Goal: Task Accomplishment & Management: Use online tool/utility

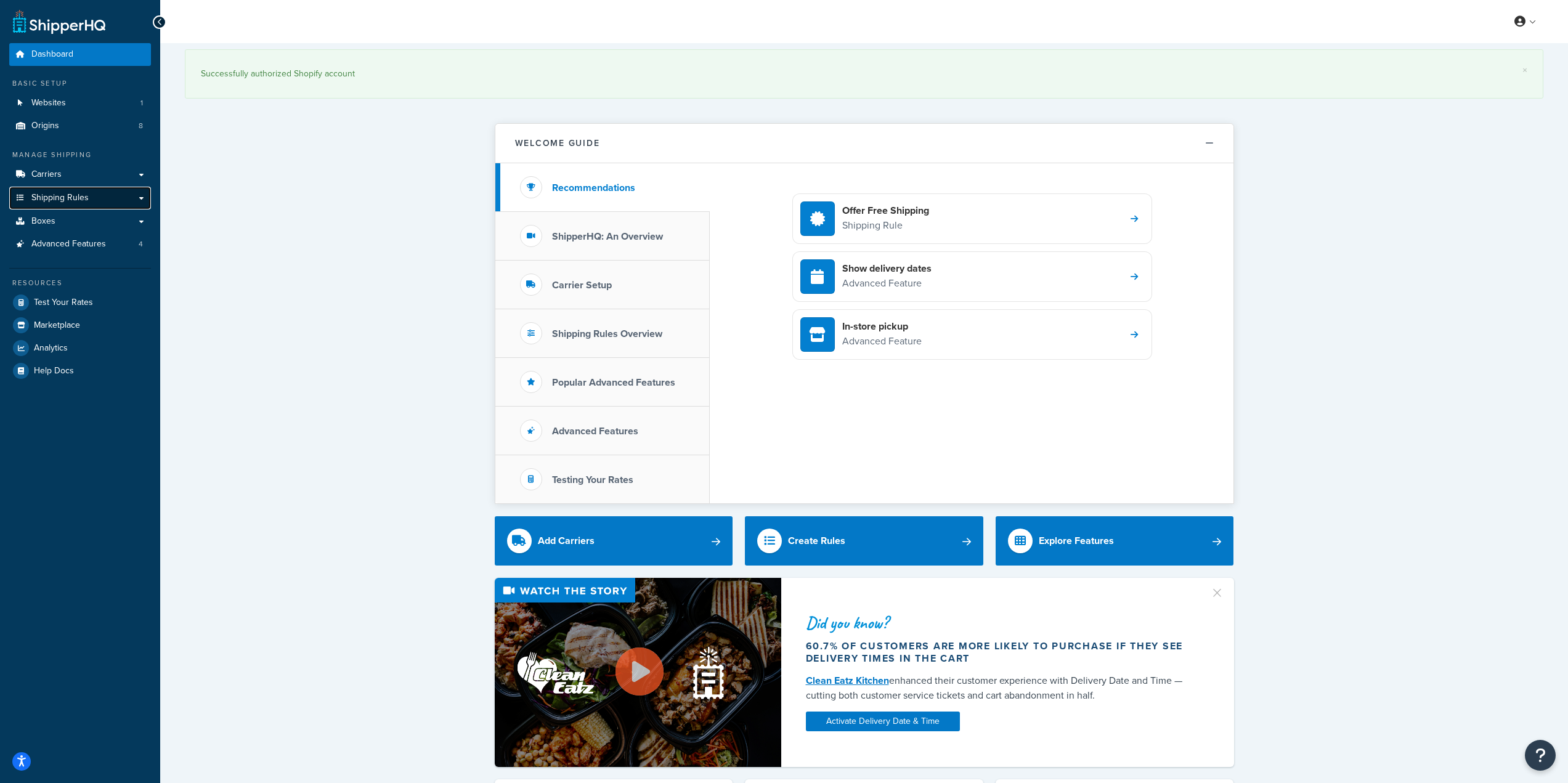
click at [84, 198] on span "Shipping Rules" at bounding box center [60, 197] width 58 height 10
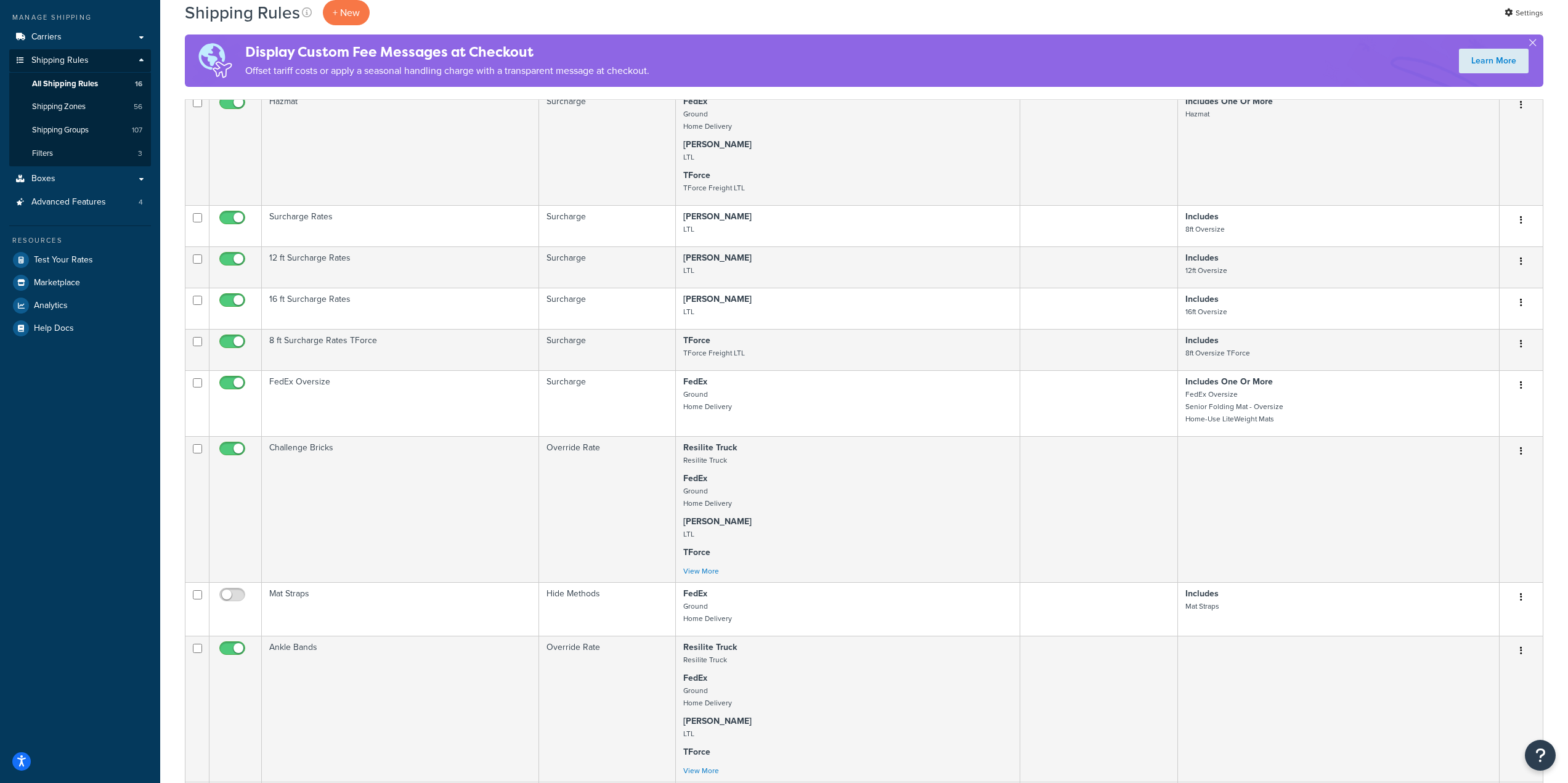
scroll to position [21, 0]
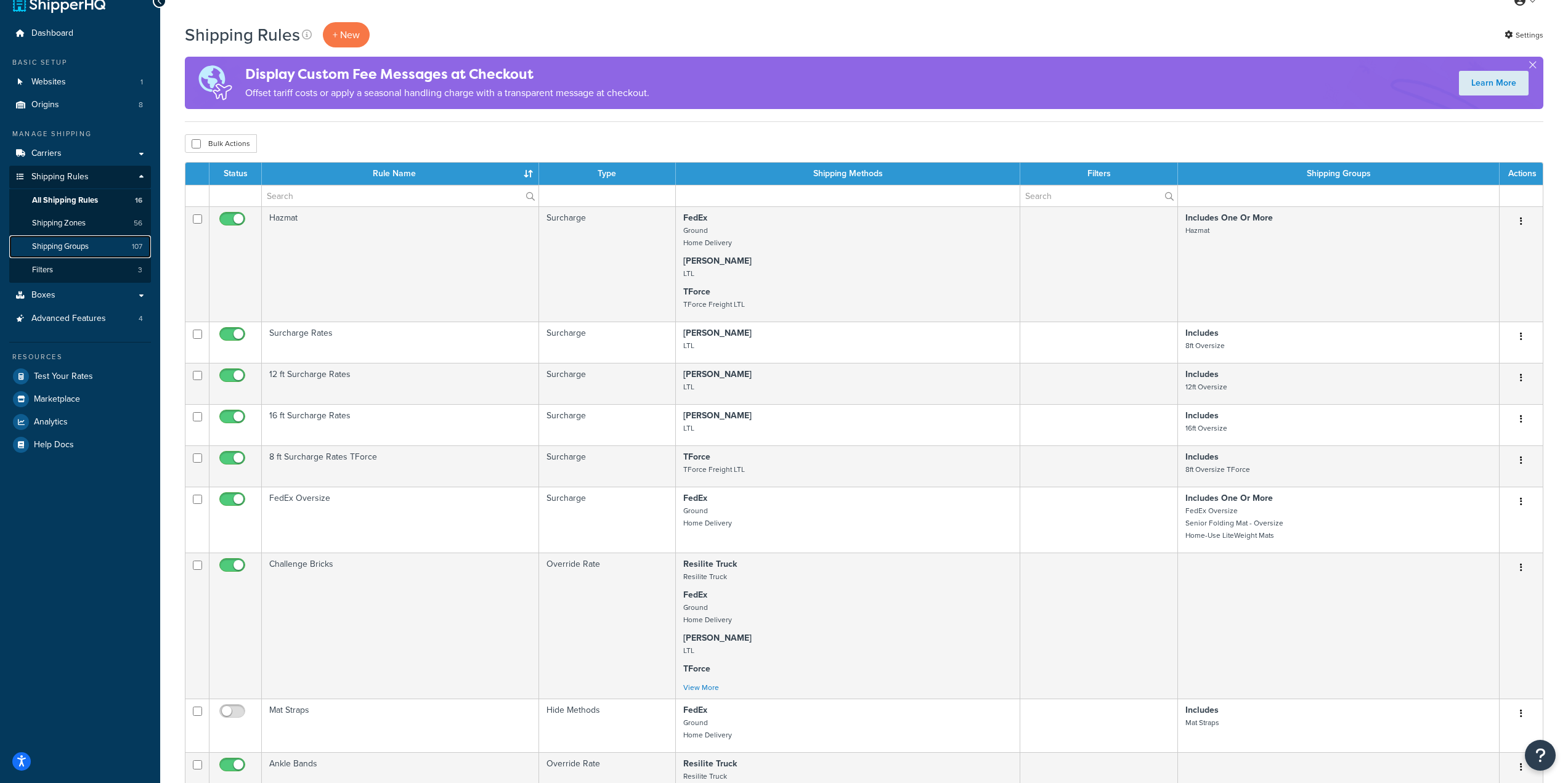
click at [69, 244] on span "Shipping Groups" at bounding box center [60, 246] width 57 height 10
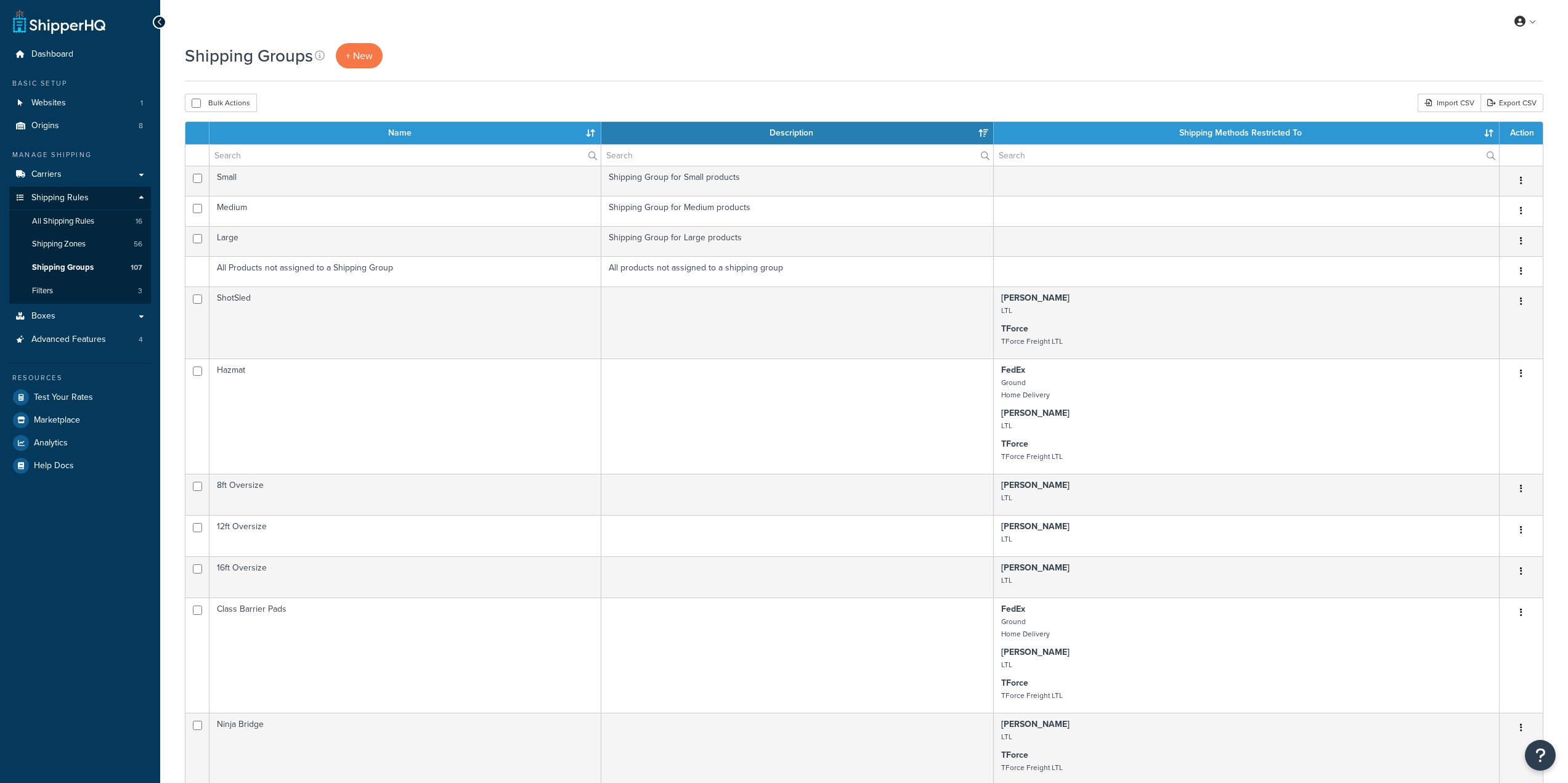
select select "15"
click at [363, 52] on span "+ New" at bounding box center [359, 55] width 27 height 14
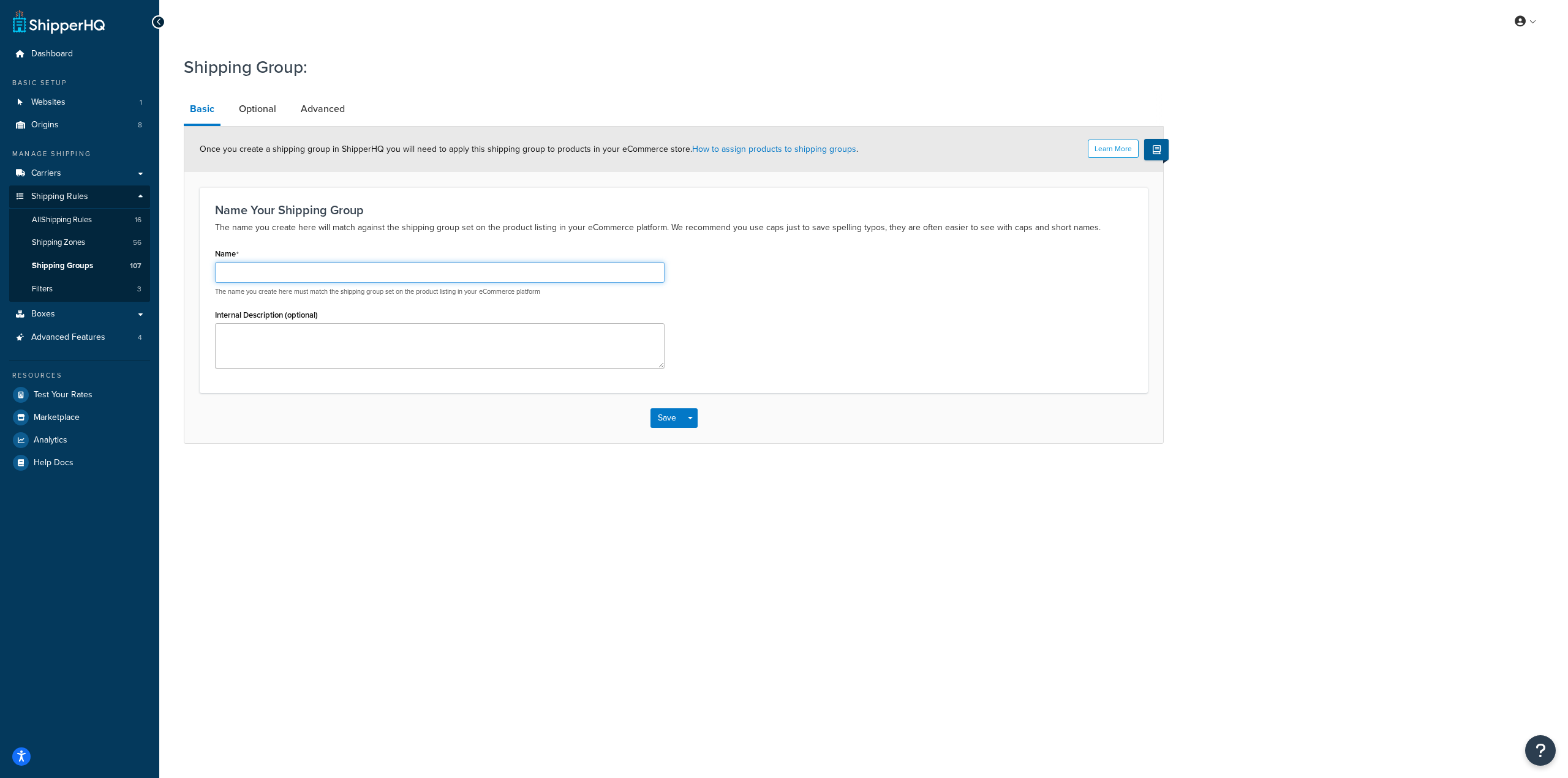
click at [294, 280] on input "Name" at bounding box center [440, 273] width 449 height 21
type input "Summit Sensory"
click at [248, 106] on link "Optional" at bounding box center [258, 109] width 50 height 30
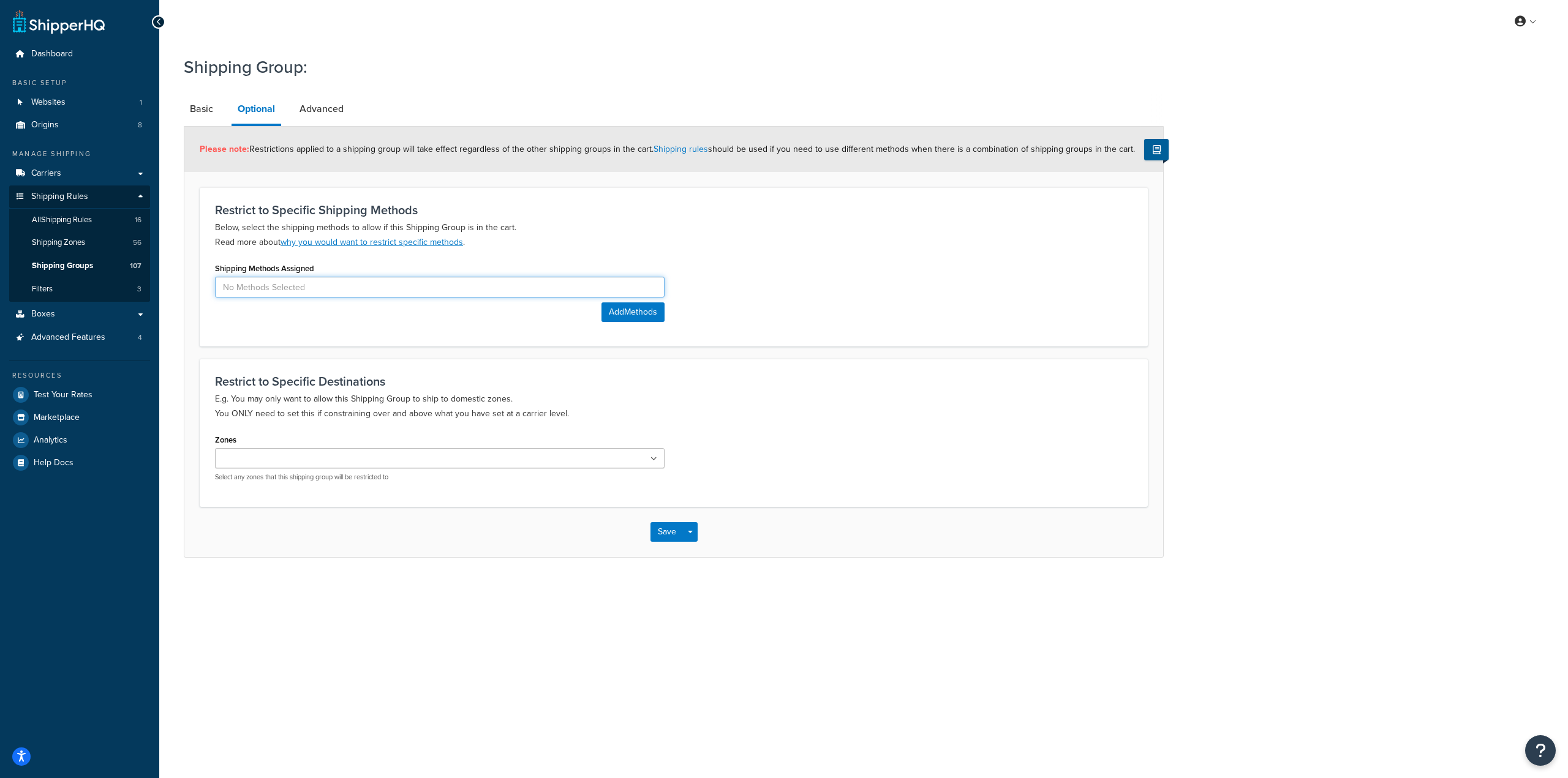
click at [502, 287] on input at bounding box center [440, 287] width 449 height 21
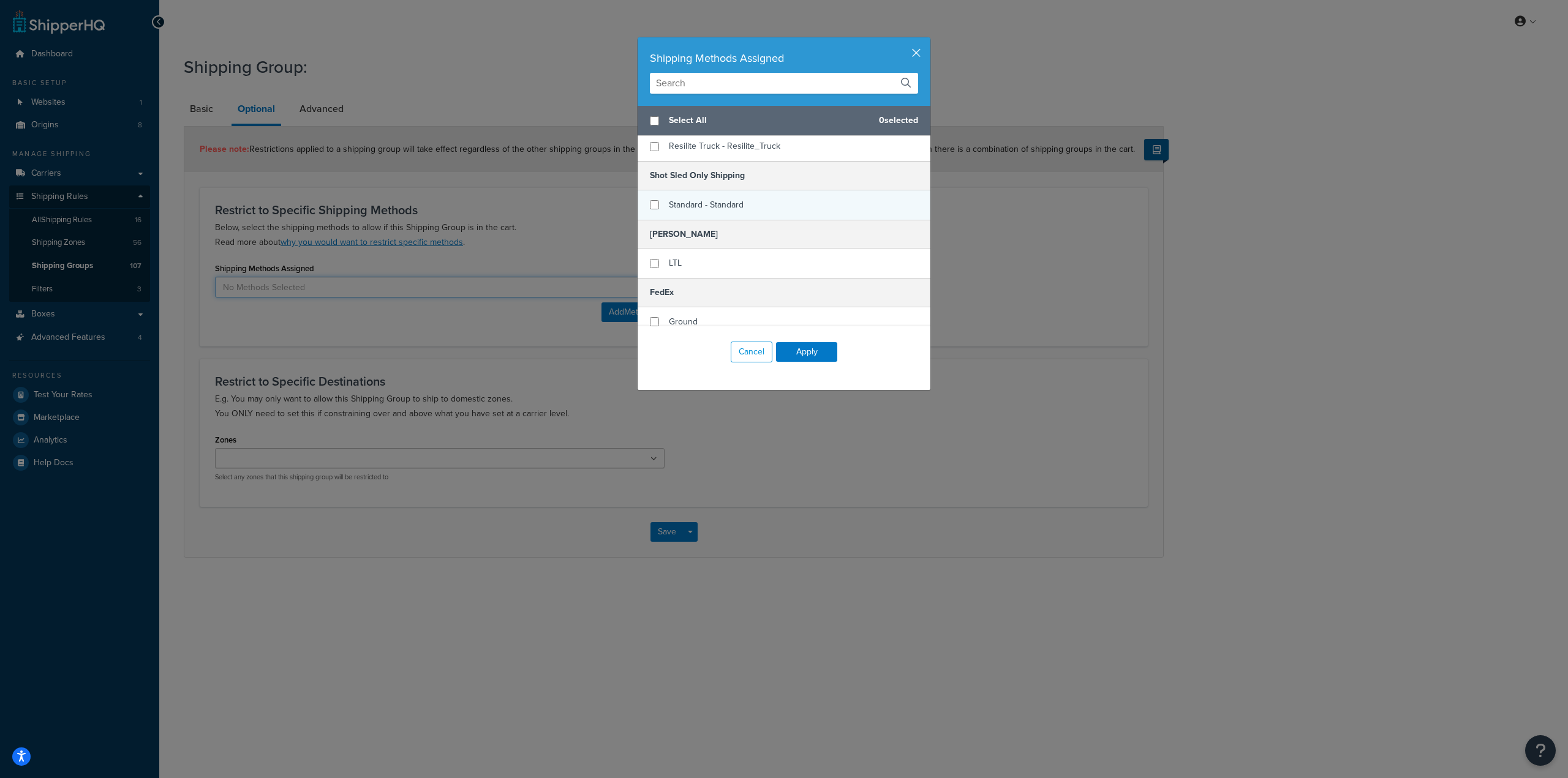
scroll to position [61, 0]
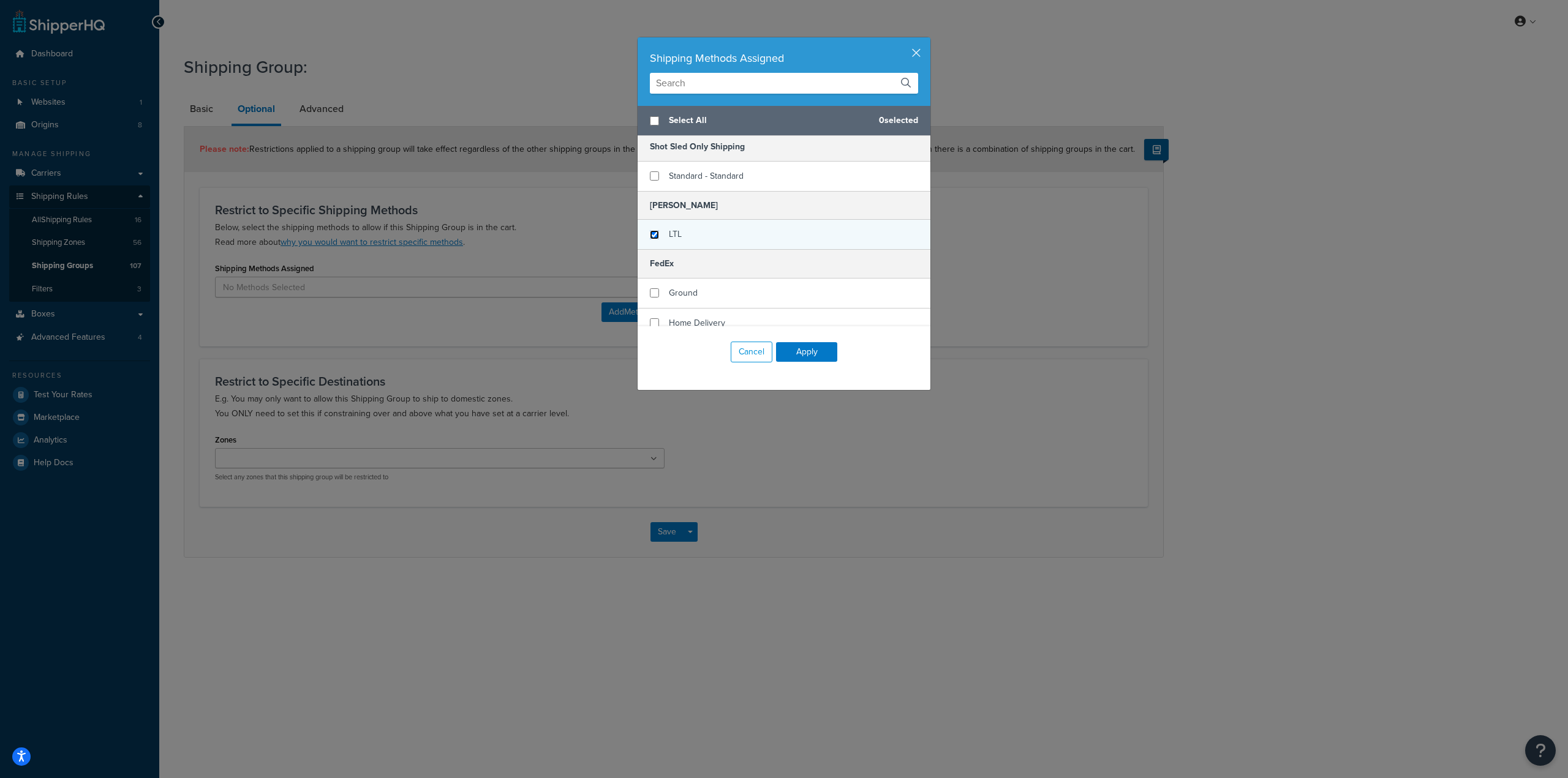
click at [653, 237] on input "checkbox" at bounding box center [655, 235] width 9 height 9
checkbox input "true"
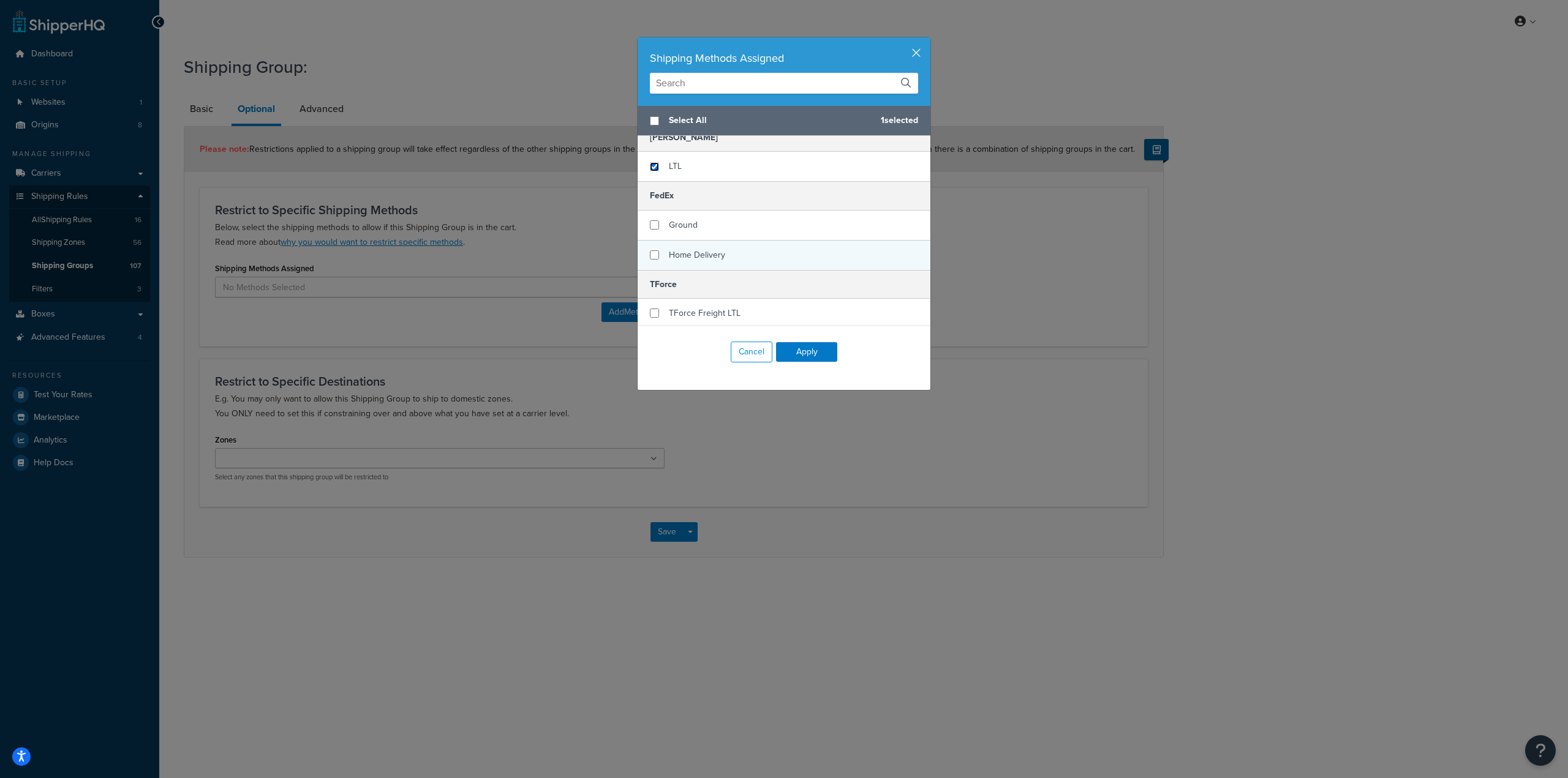
scroll to position [131, 0]
click at [650, 311] on input "checkbox" at bounding box center [655, 311] width 9 height 9
checkbox input "true"
click at [824, 353] on button "Apply" at bounding box center [807, 351] width 61 height 19
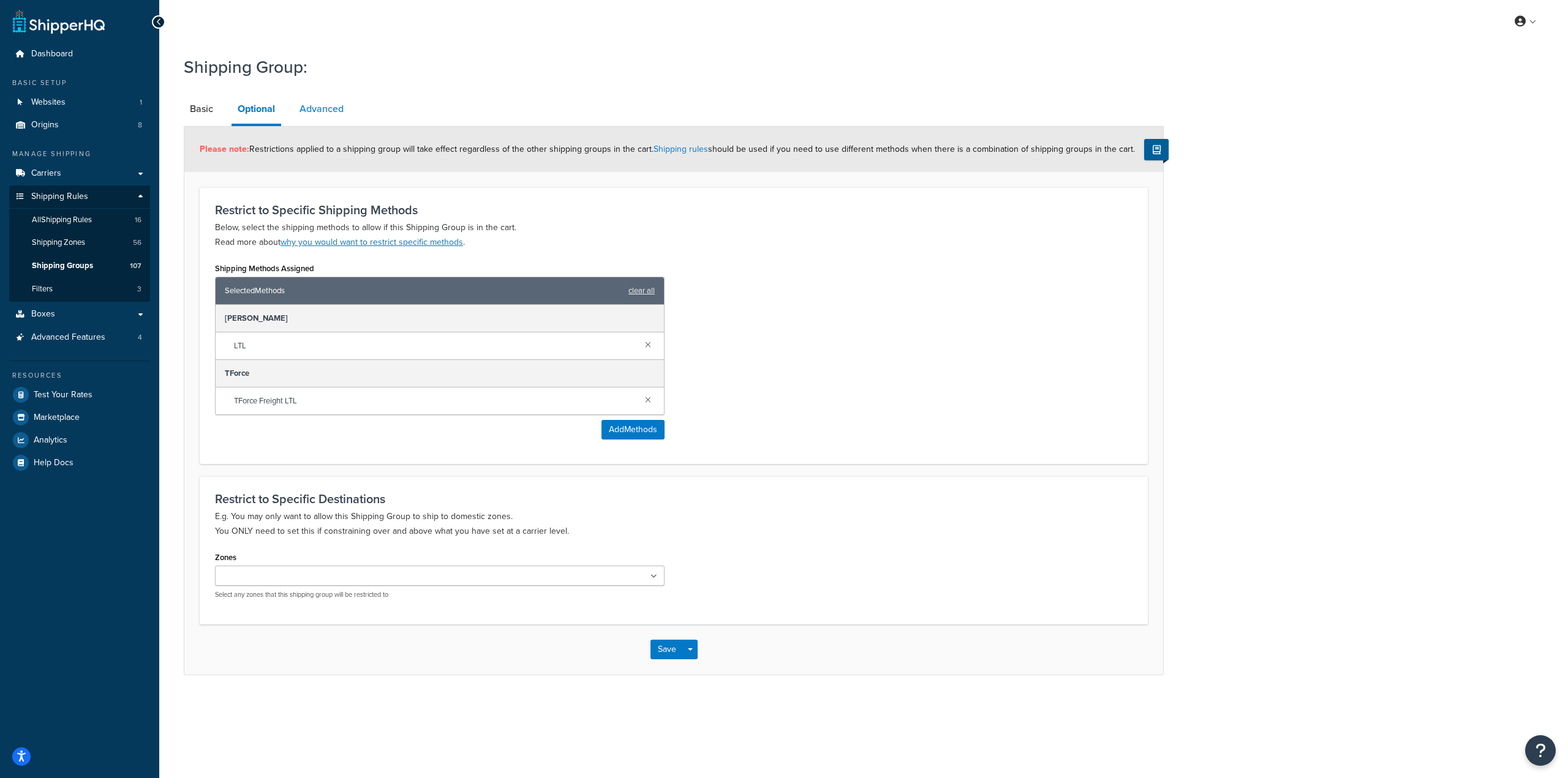
click at [320, 110] on link "Advanced" at bounding box center [321, 109] width 56 height 30
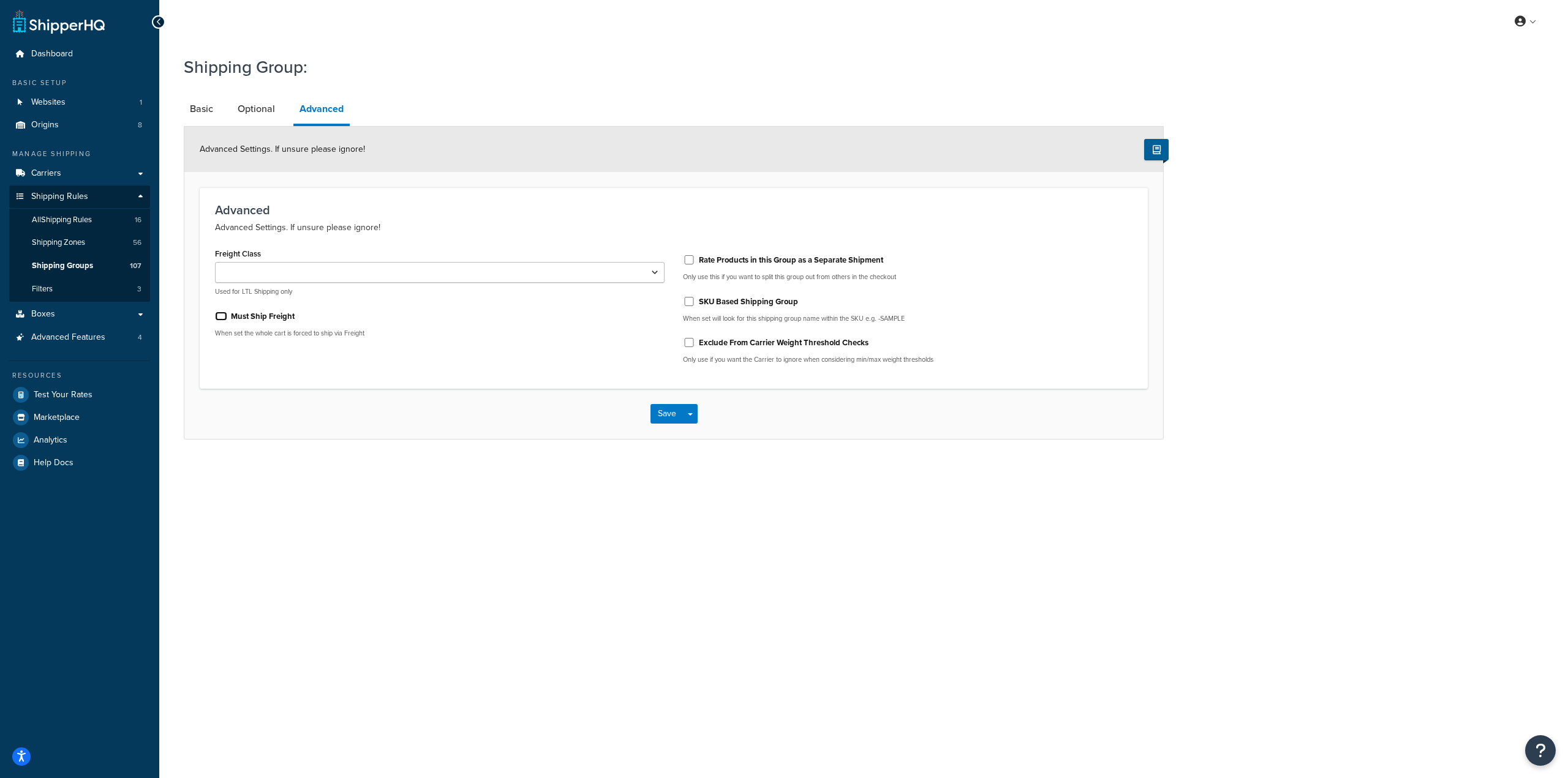
click at [222, 317] on input "Must Ship Freight" at bounding box center [221, 316] width 12 height 9
checkbox input "true"
click at [658, 274] on select "50 55 60 65 70 77.5 85 92.5 100 110 125 150 175 200 250 300 400 500" at bounding box center [440, 273] width 449 height 21
select select "300"
click at [215, 262] on select "50 55 60 65 70 77.5 85 92.5 100 110 125 150 175 200 250 300 400 500" at bounding box center [440, 273] width 449 height 21
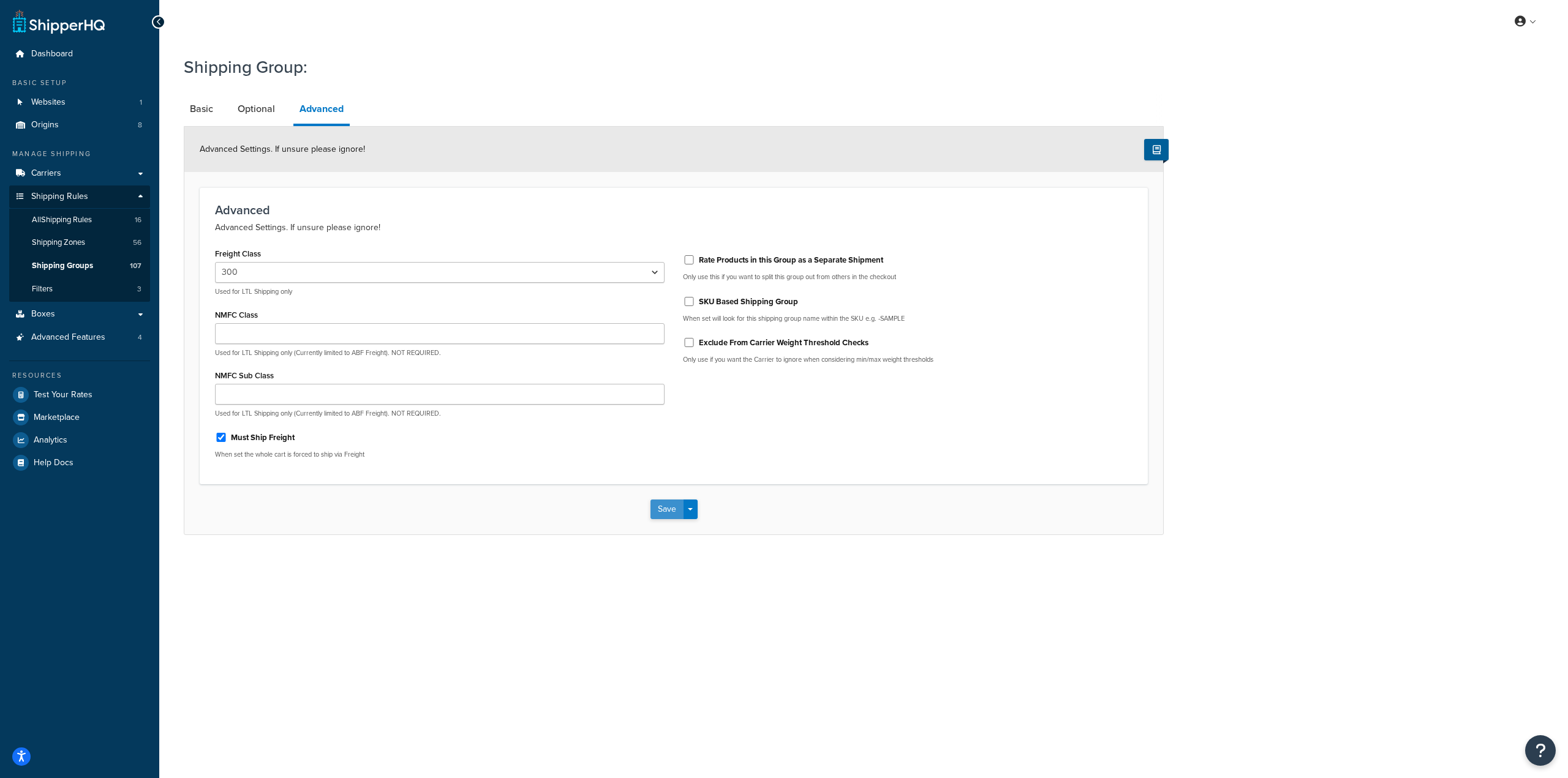
click at [667, 509] on button "Save" at bounding box center [668, 509] width 33 height 19
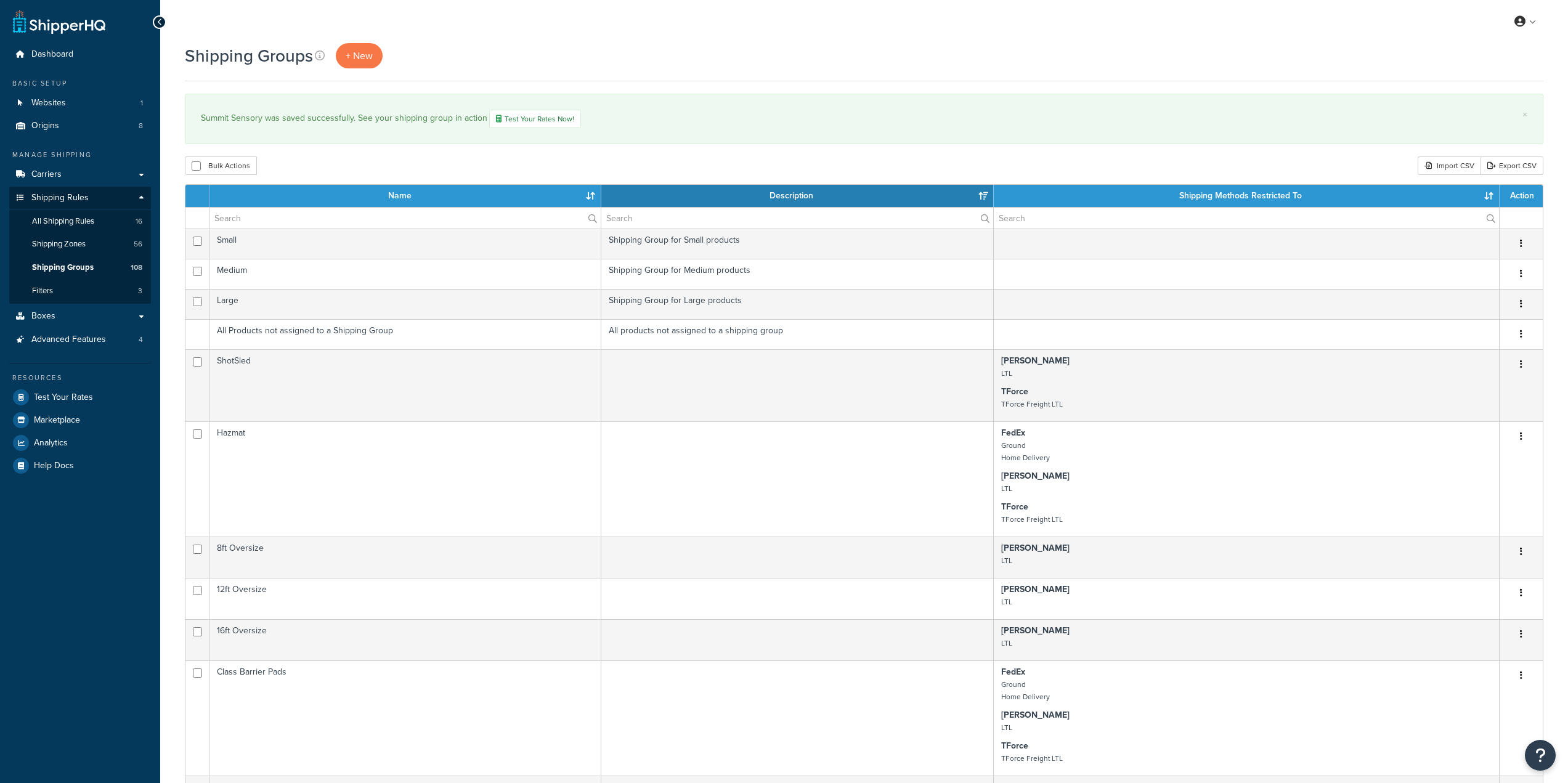
select select "15"
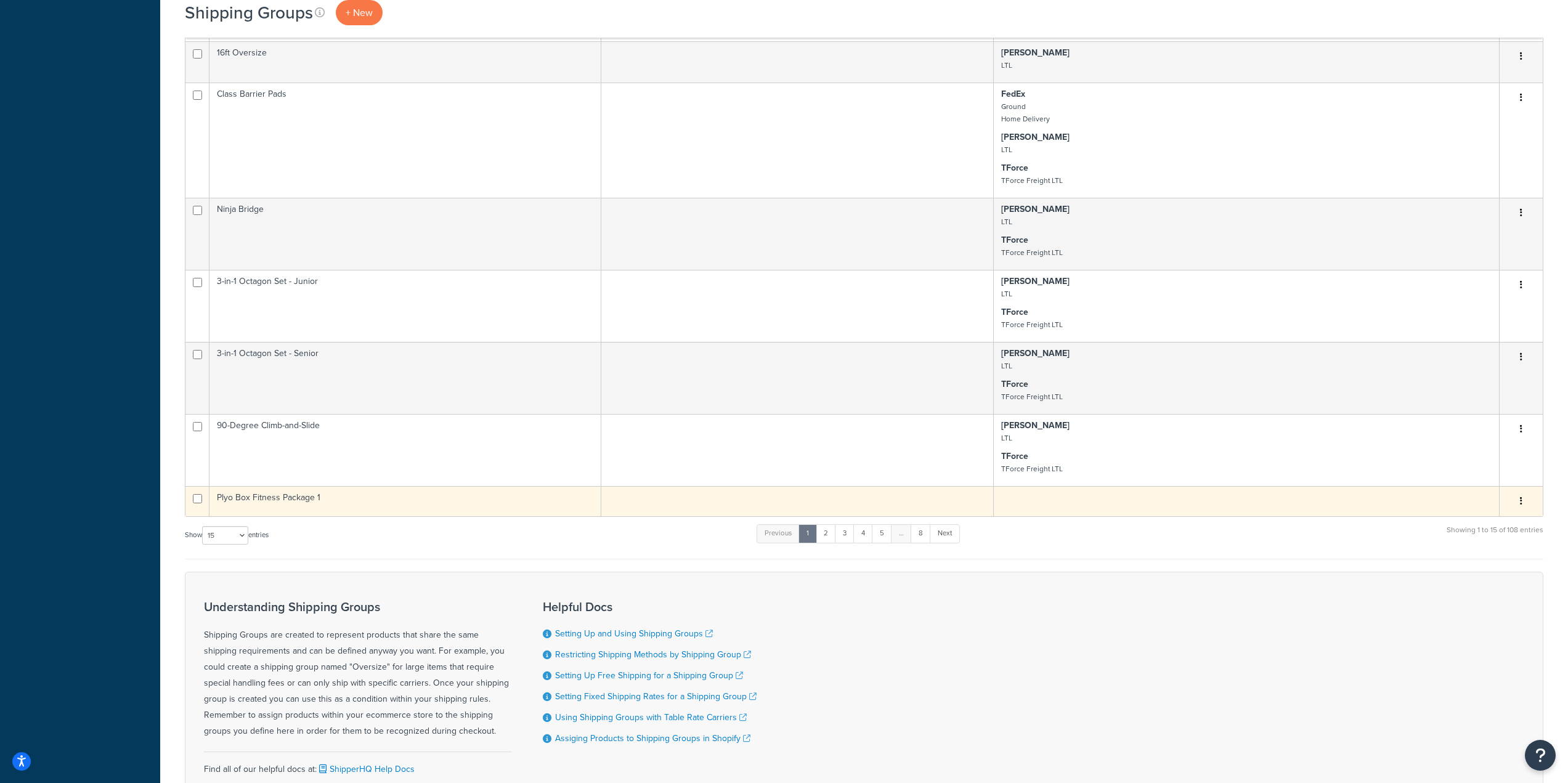
scroll to position [684, 0]
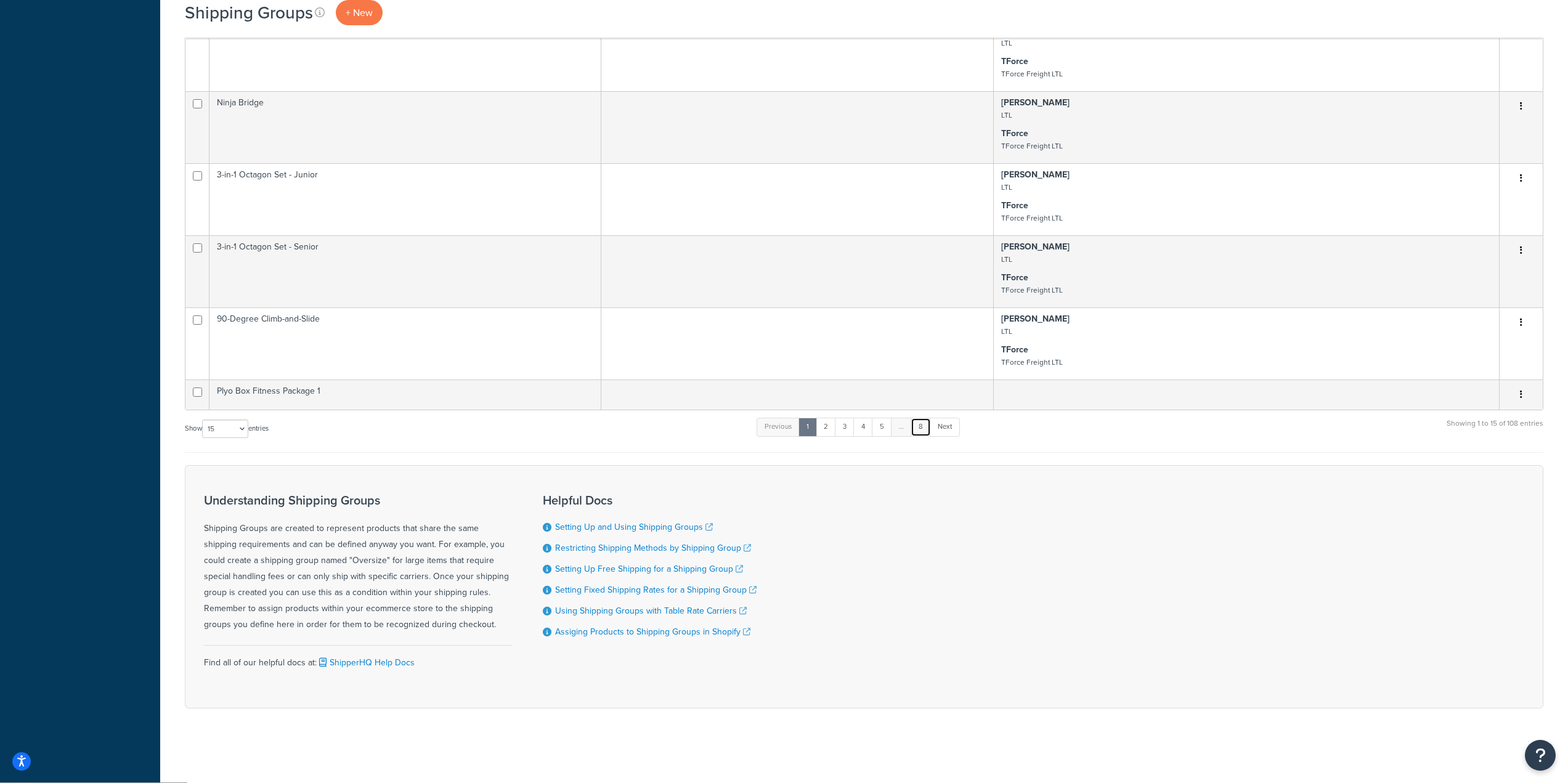
click at [926, 428] on link "8" at bounding box center [921, 427] width 20 height 19
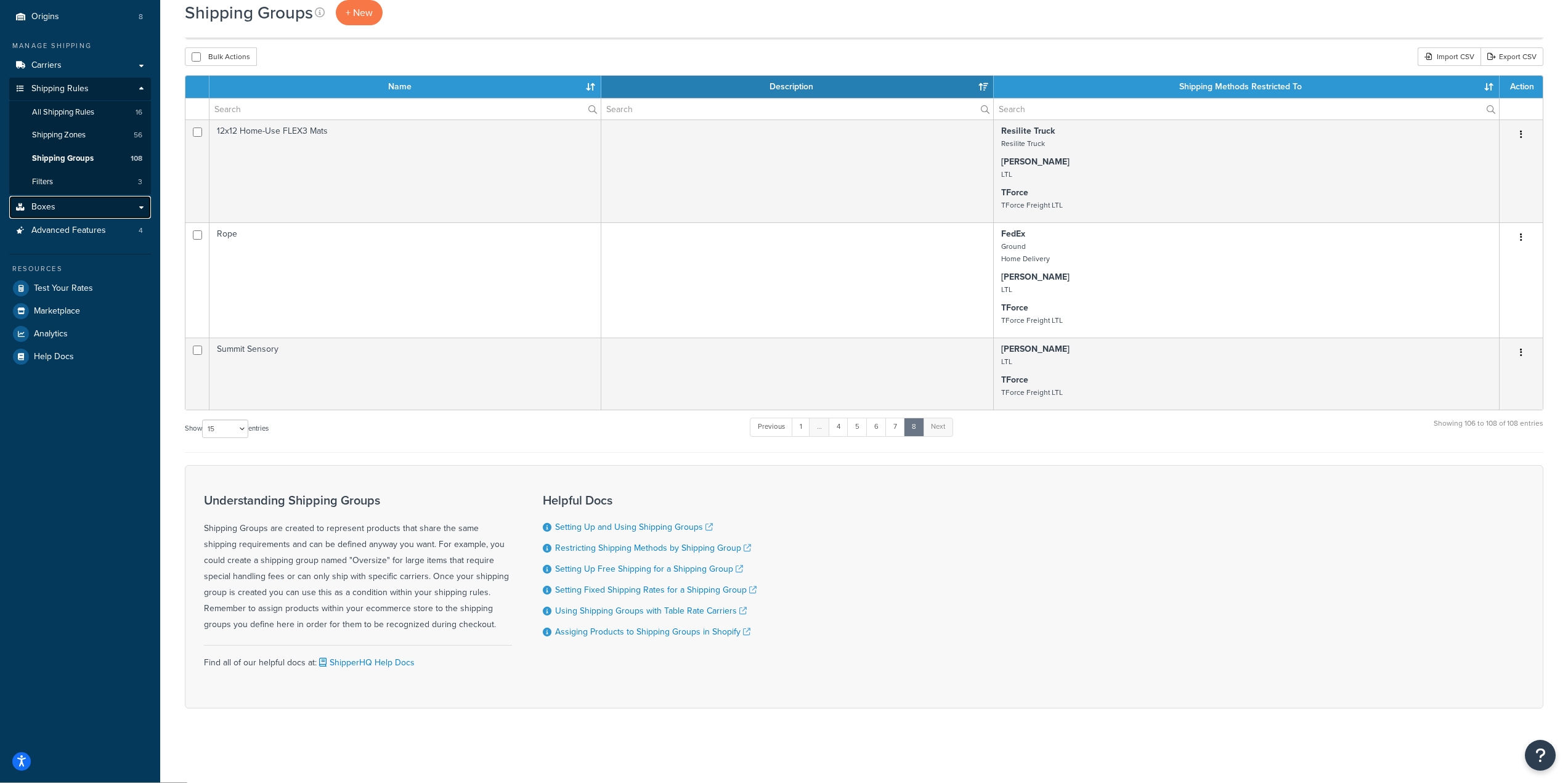
click at [56, 206] on link "Boxes" at bounding box center [80, 207] width 141 height 23
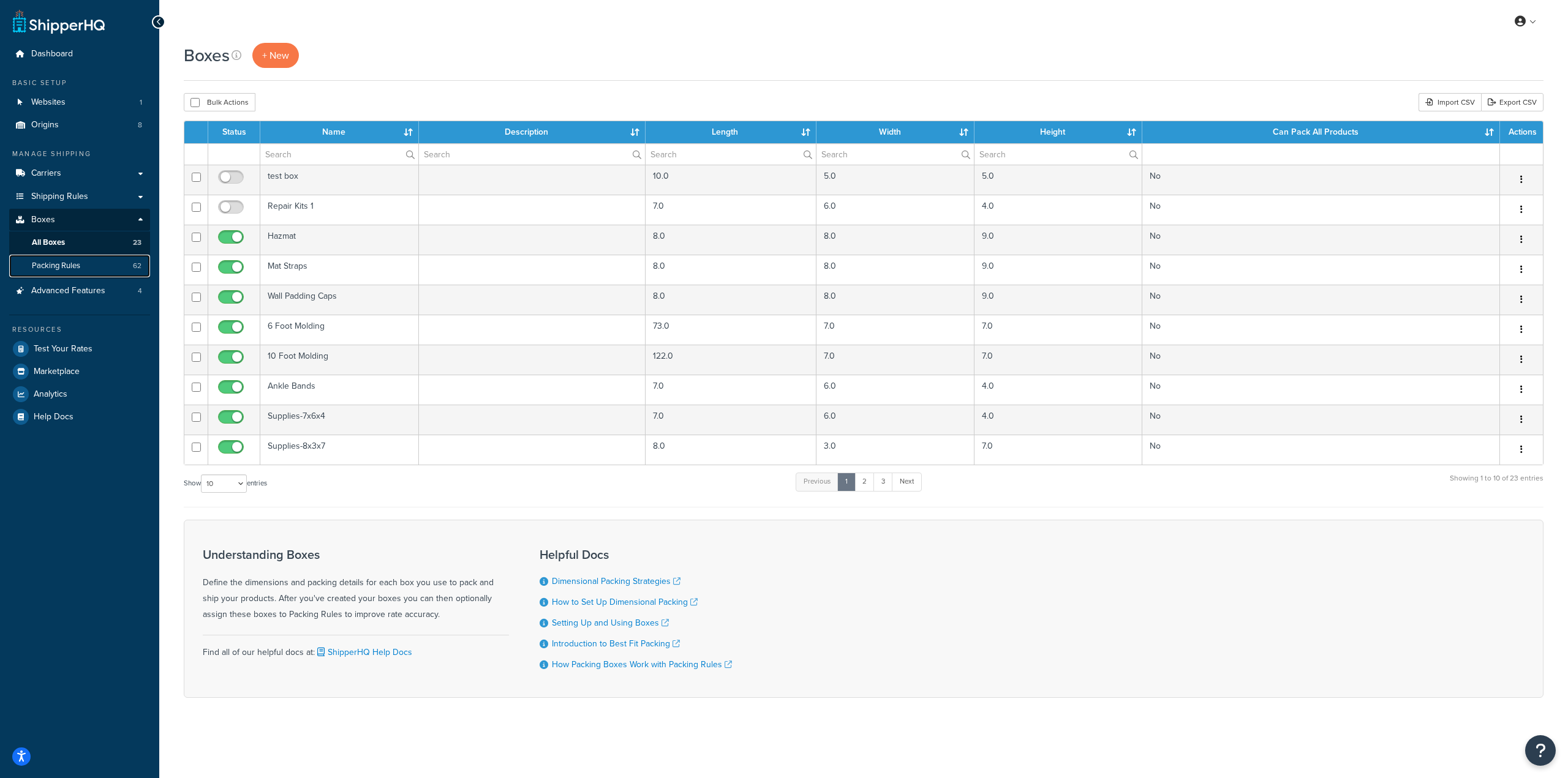
click at [73, 266] on span "Packing Rules" at bounding box center [55, 265] width 48 height 10
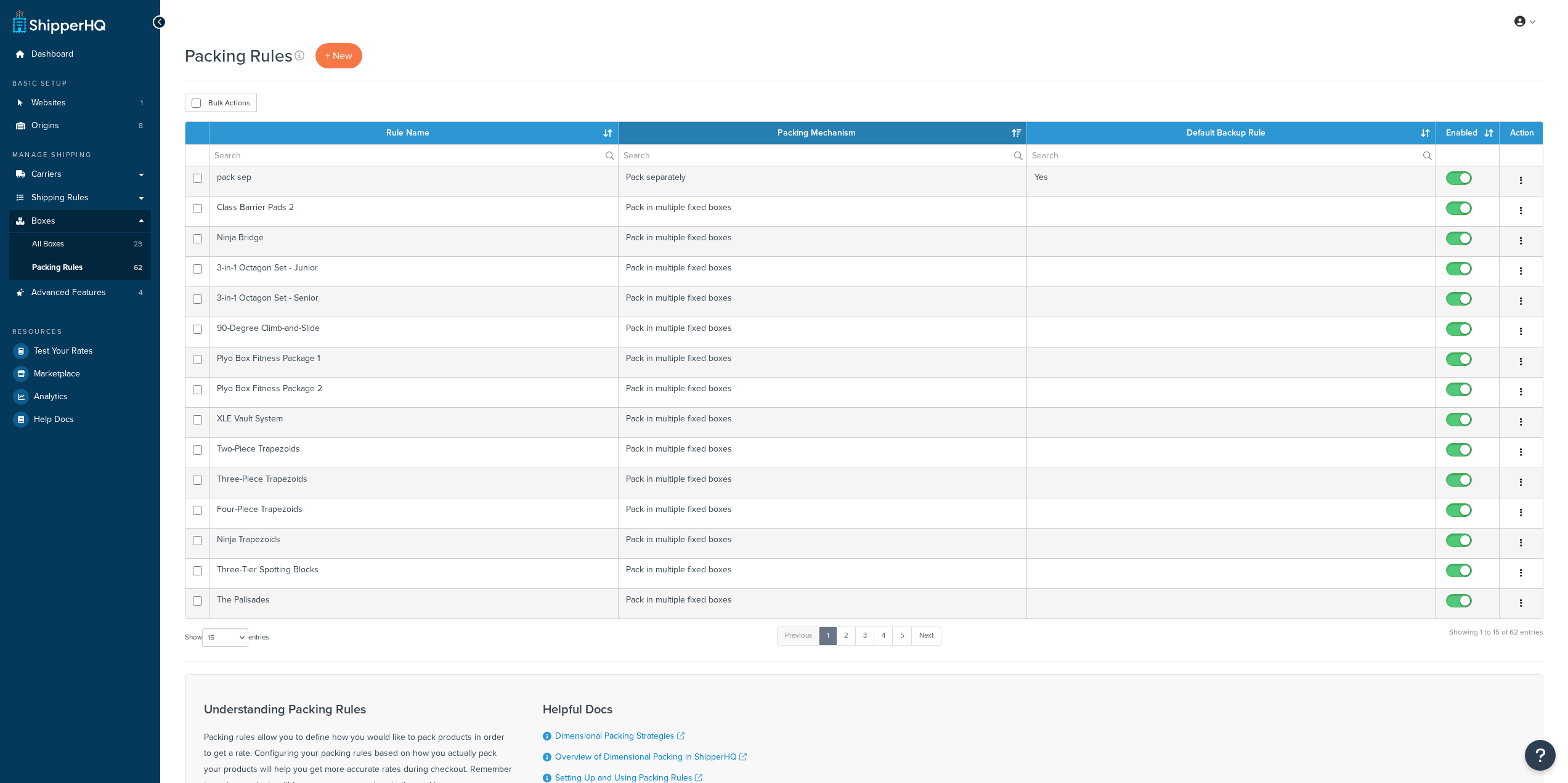
select select "15"
